Goal: Information Seeking & Learning: Learn about a topic

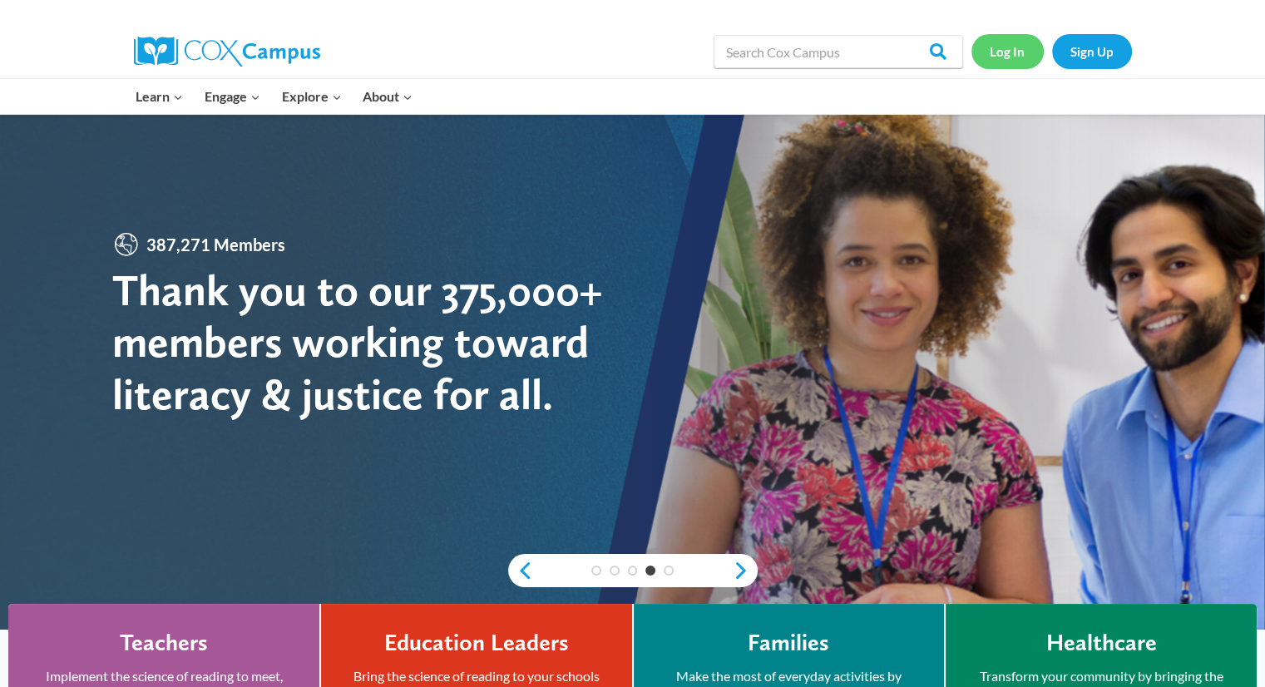
click at [1012, 54] on link "Log In" at bounding box center [1008, 51] width 72 height 34
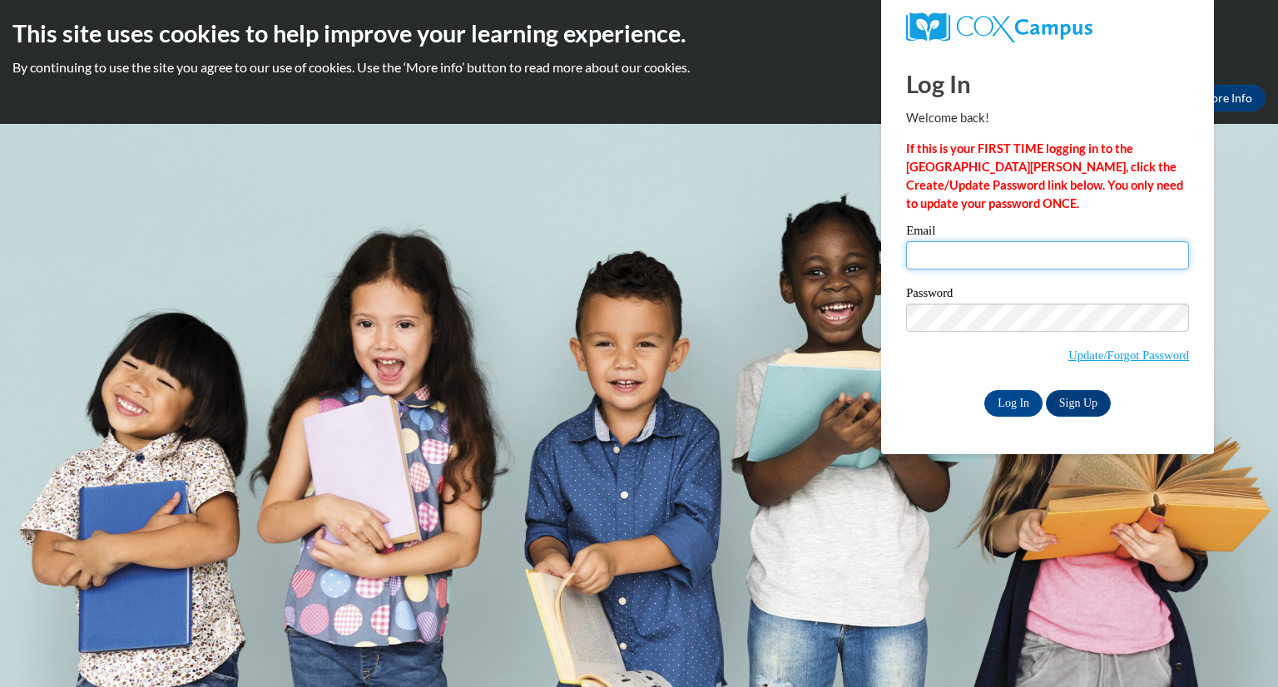
click at [949, 260] on input "Email" at bounding box center [1047, 255] width 283 height 28
type input "mlrobis0709@gmail.com"
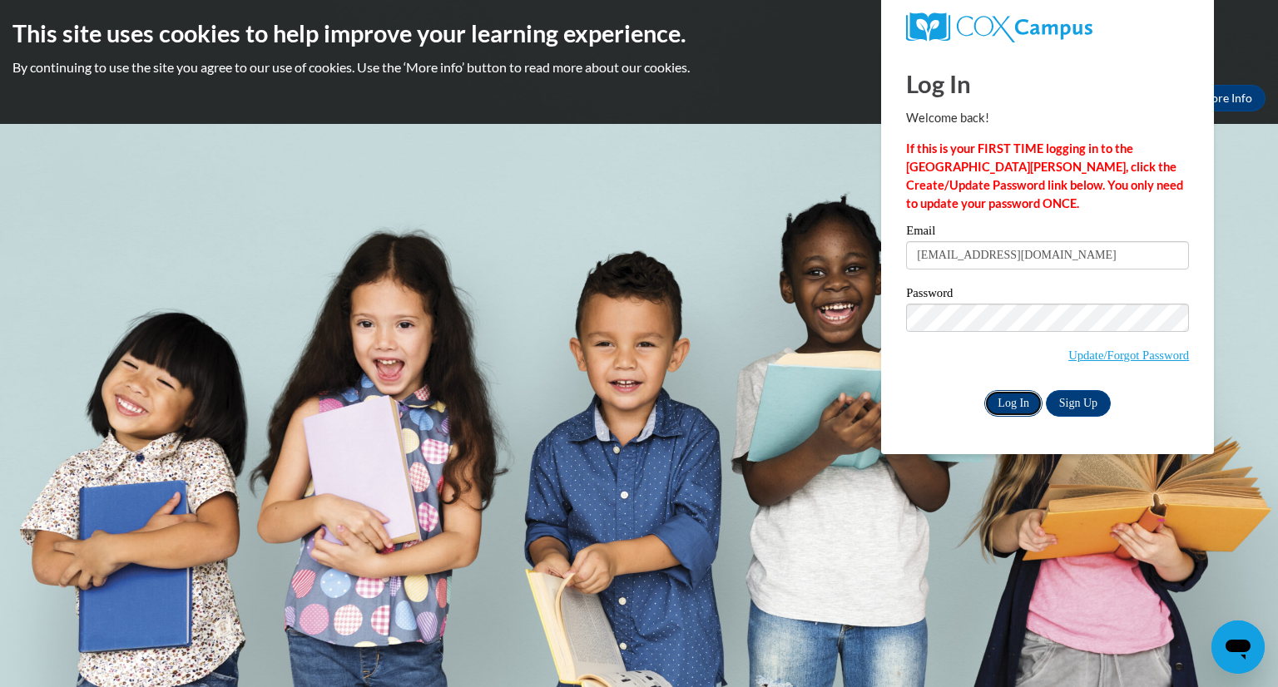
click at [1008, 400] on input "Log In" at bounding box center [1013, 403] width 58 height 27
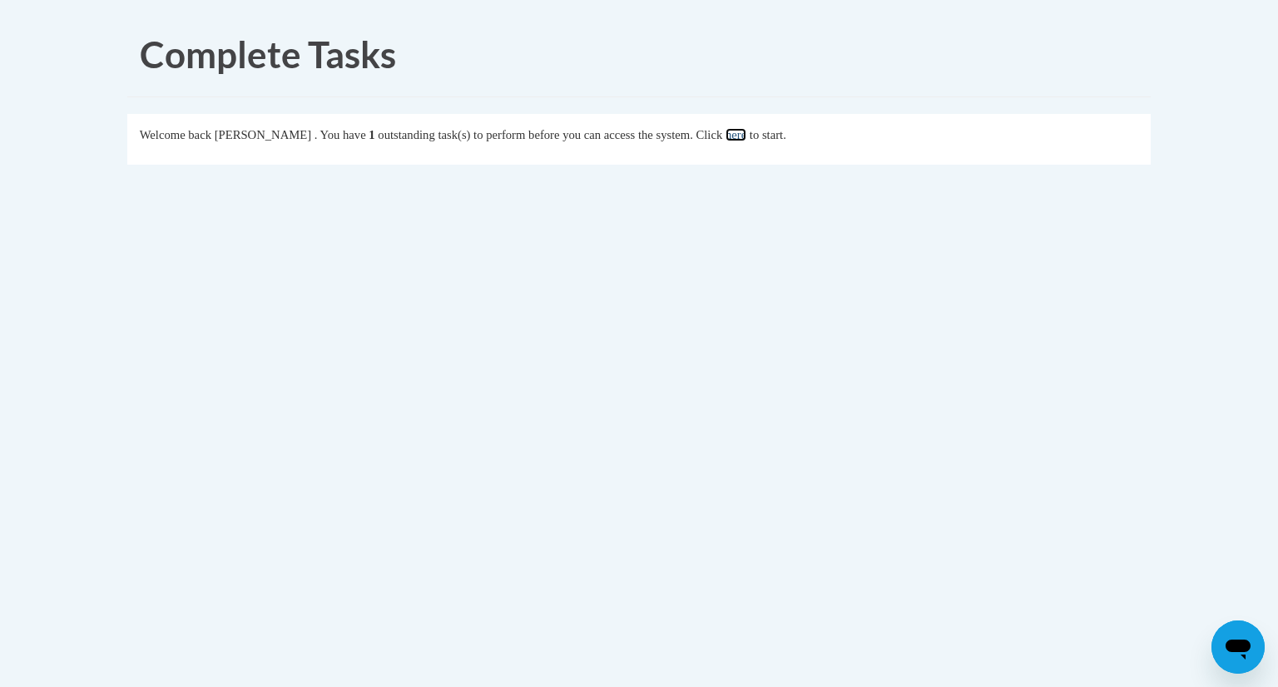
click at [746, 136] on link "here" at bounding box center [735, 134] width 21 height 13
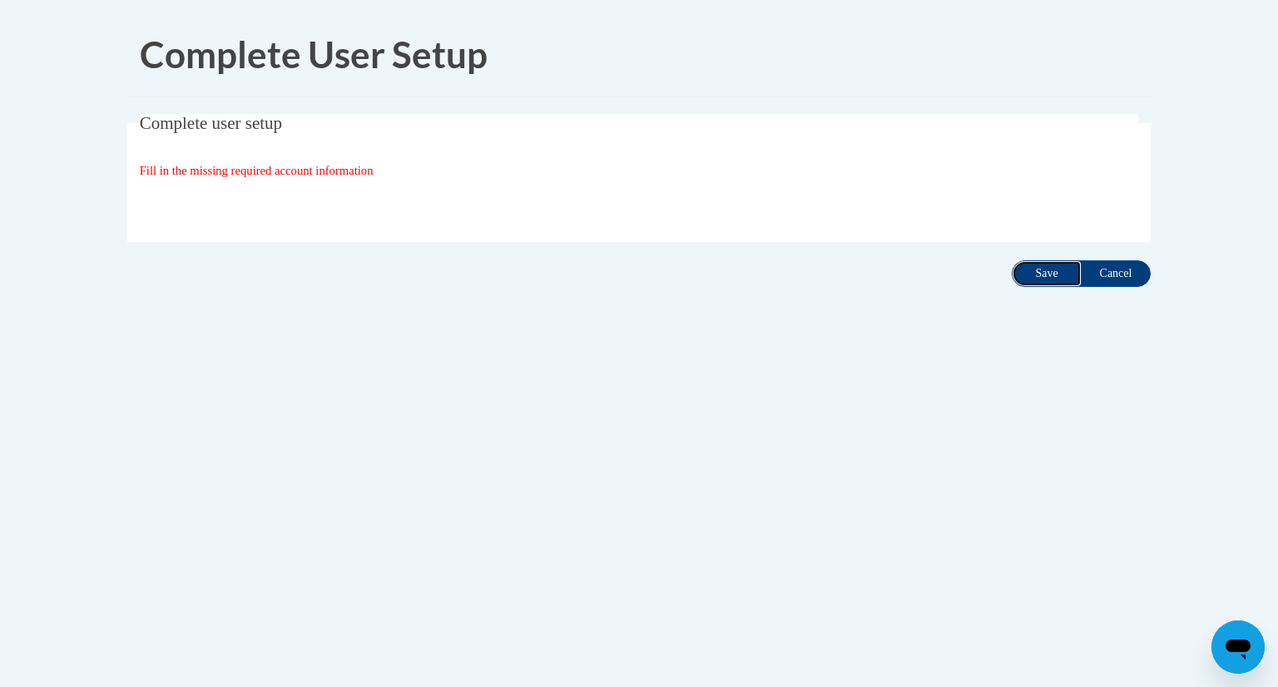
click at [1042, 282] on input "Save" at bounding box center [1047, 273] width 70 height 27
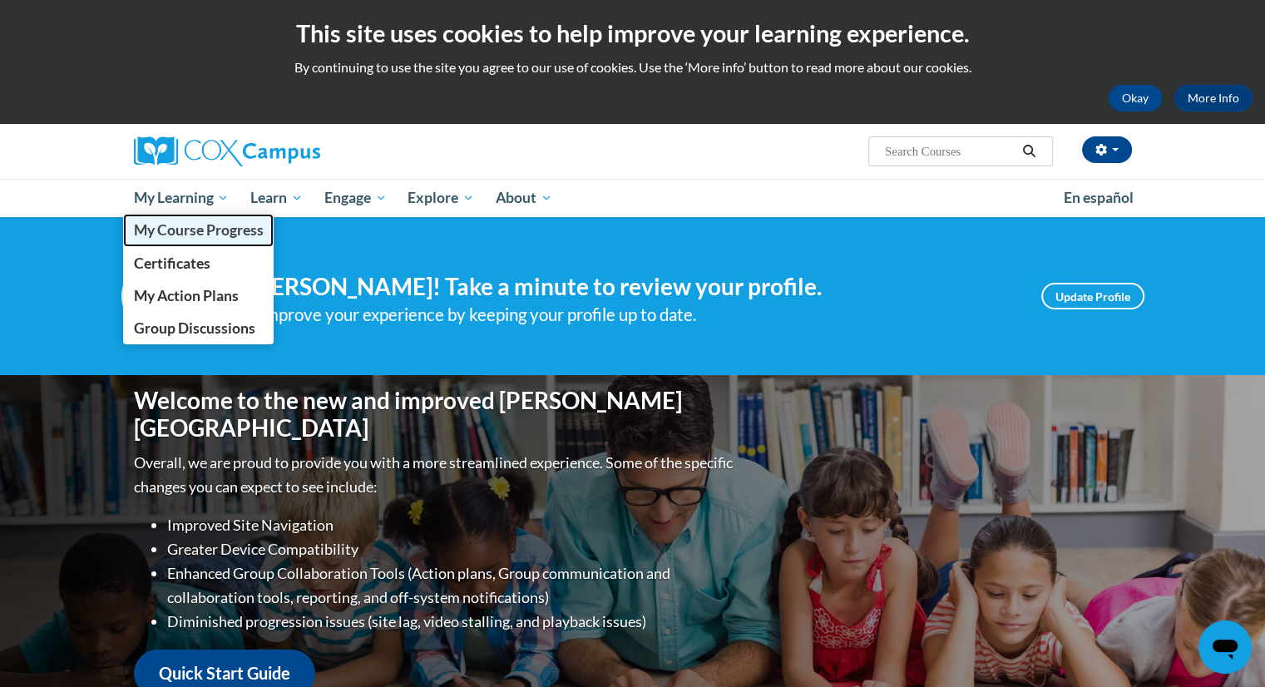
click at [205, 235] on span "My Course Progress" at bounding box center [198, 229] width 130 height 17
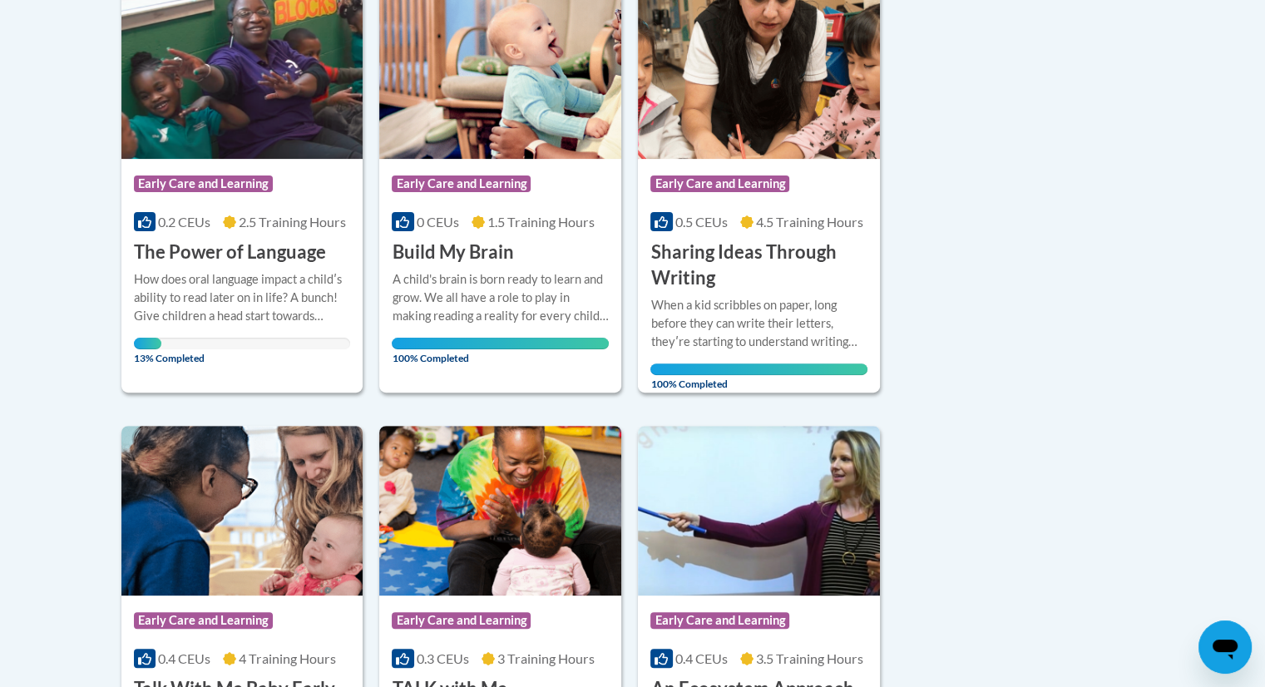
scroll to position [428, 0]
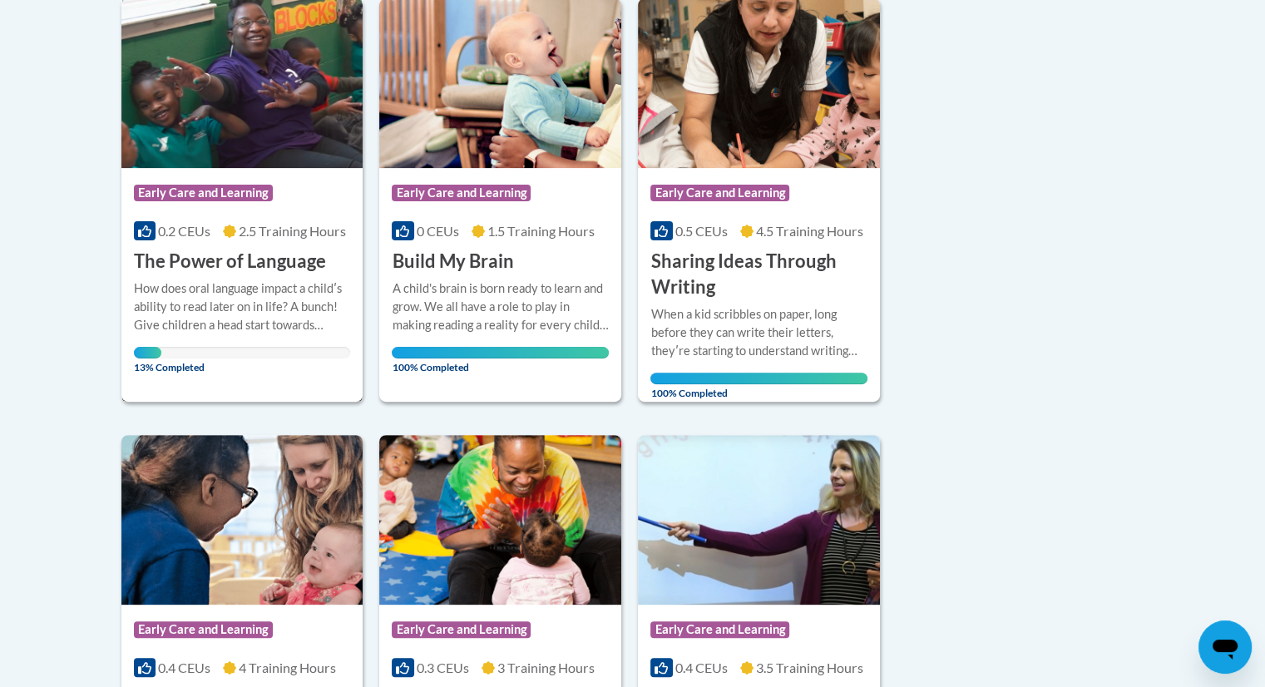
click at [236, 259] on h3 "The Power of Language" at bounding box center [230, 262] width 192 height 26
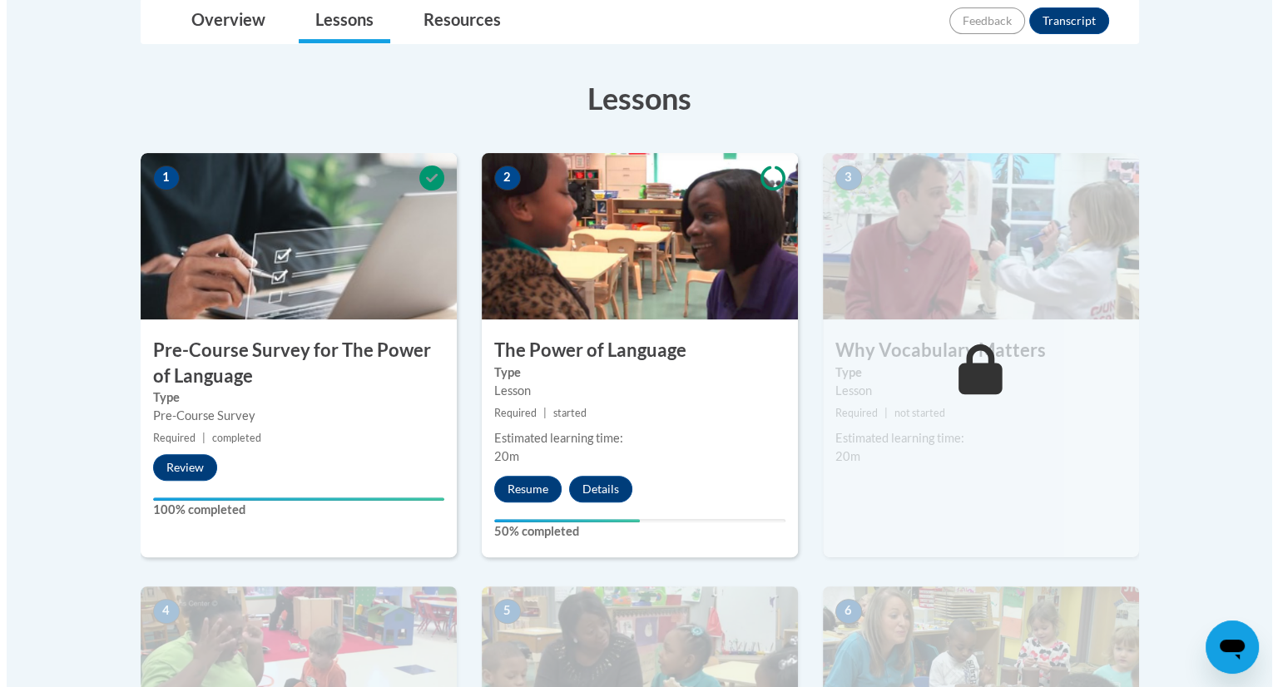
scroll to position [433, 0]
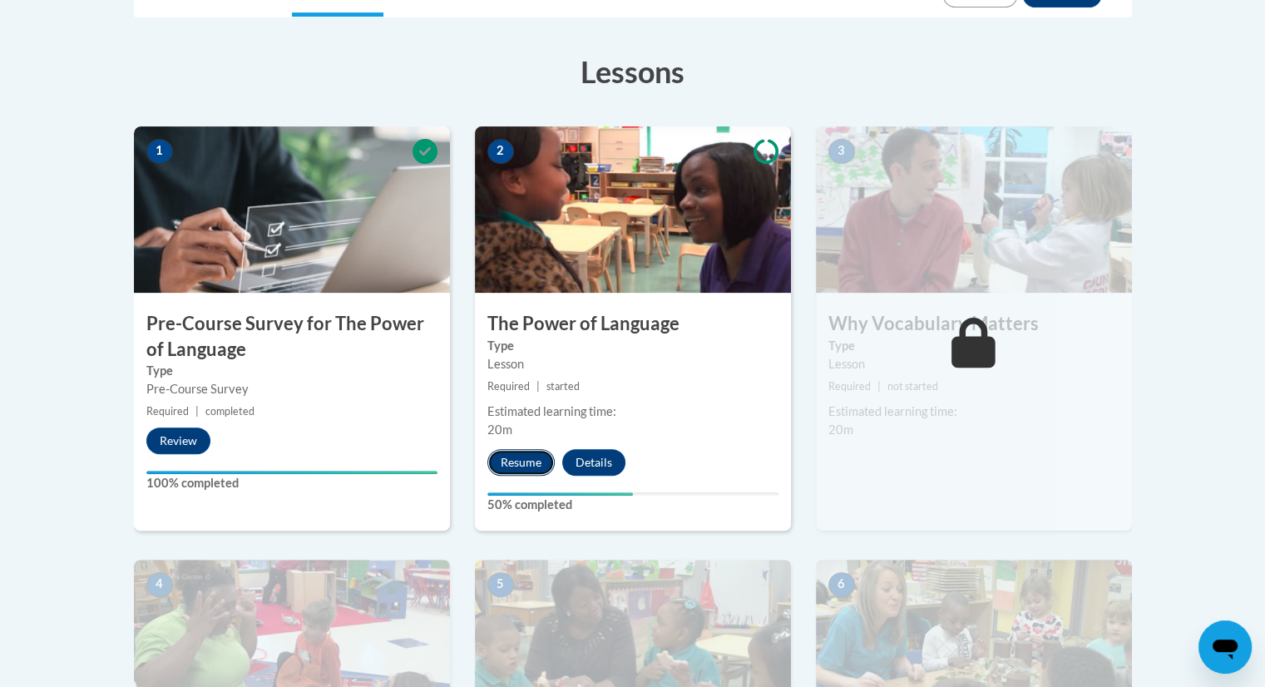
click at [526, 459] on button "Resume" at bounding box center [520, 462] width 67 height 27
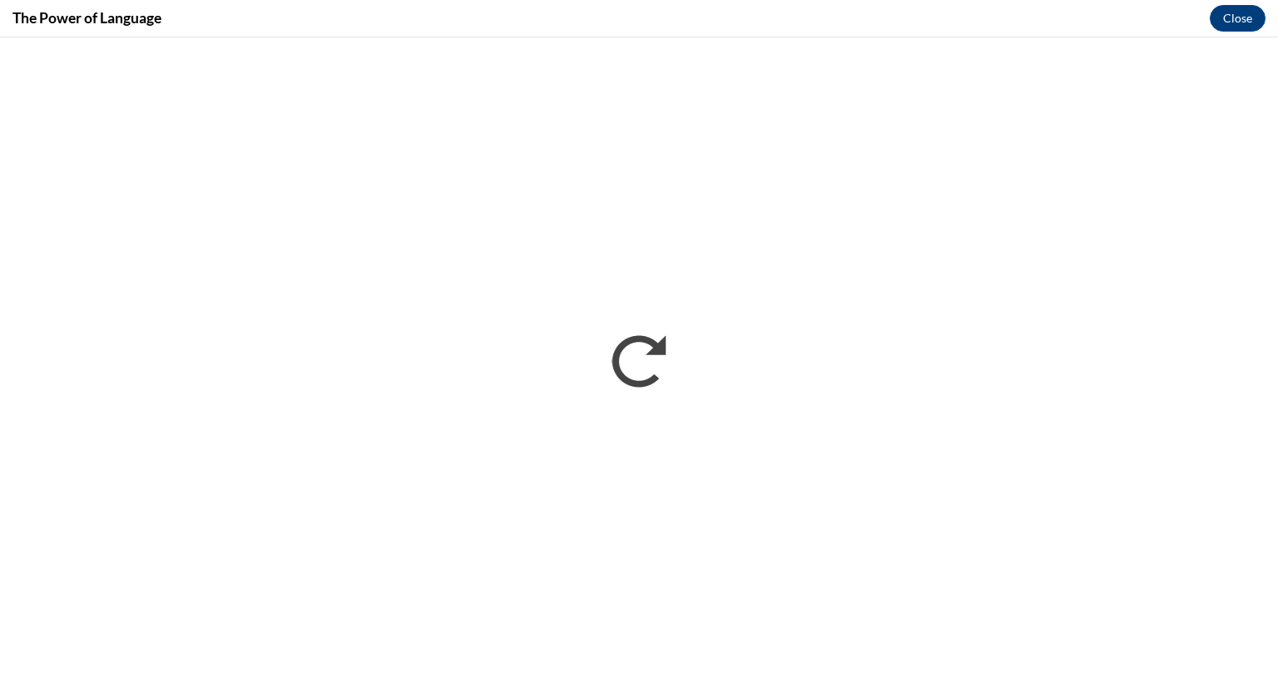
scroll to position [0, 0]
